Goal: Find specific page/section: Find specific page/section

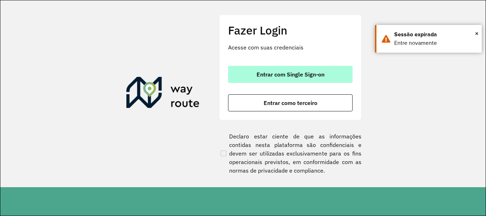
click at [284, 76] on span "Entrar com Single Sign-on" at bounding box center [290, 74] width 68 height 6
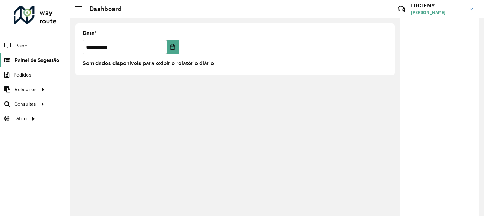
click at [48, 61] on span "Painel de Sugestão" at bounding box center [37, 60] width 44 height 7
